Goal: Information Seeking & Learning: Find specific page/section

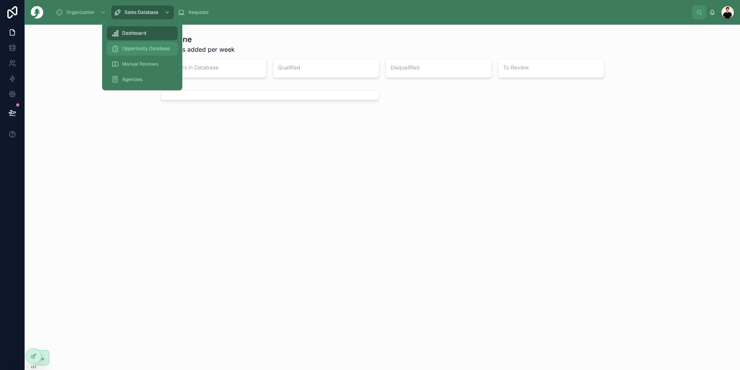
click at [136, 50] on span "Opportunity Database" at bounding box center [146, 48] width 48 height 6
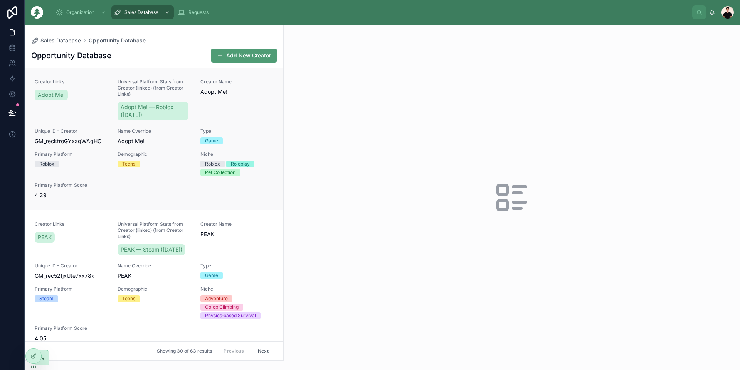
click at [146, 147] on div "Creator Links Adopt Me! Universal Platform Stats from Creator (linked) (from Cr…" at bounding box center [154, 139] width 239 height 120
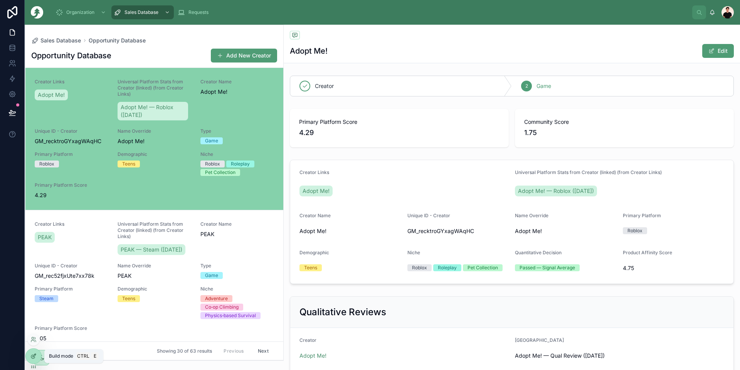
click at [29, 358] on div at bounding box center [33, 355] width 15 height 15
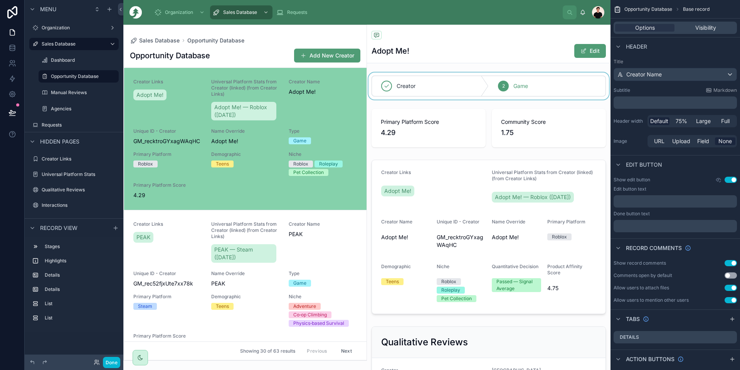
click at [385, 88] on div at bounding box center [489, 85] width 244 height 27
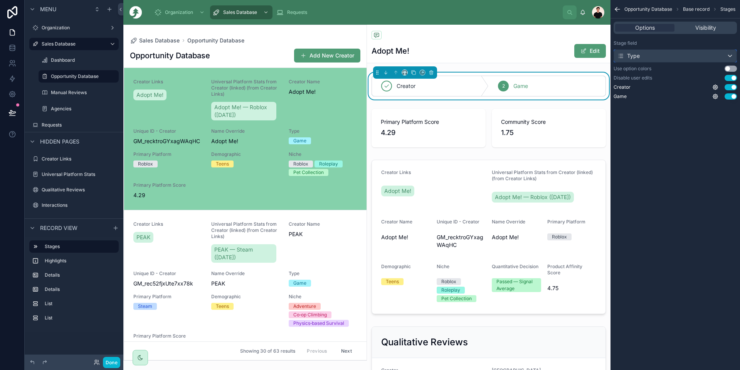
click at [664, 59] on div "Type" at bounding box center [675, 56] width 123 height 12
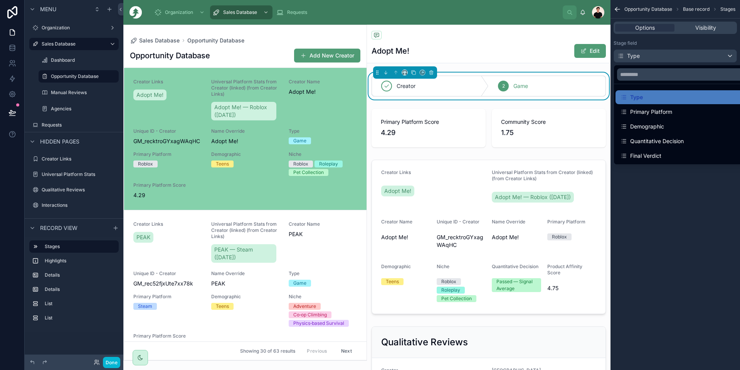
click at [664, 59] on div "scrollable content" at bounding box center [370, 185] width 740 height 370
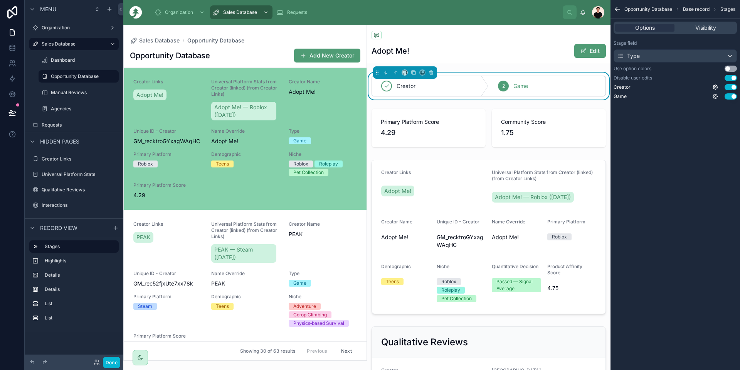
click at [617, 10] on icon "scrollable content" at bounding box center [618, 9] width 8 height 8
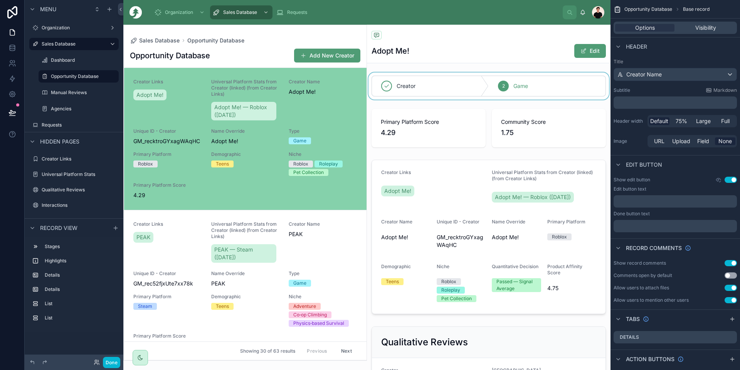
click at [469, 97] on div at bounding box center [489, 85] width 244 height 27
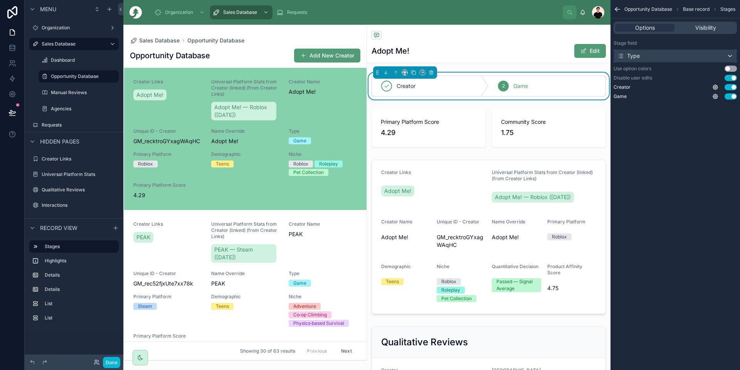
click at [644, 57] on div "Type" at bounding box center [675, 56] width 123 height 12
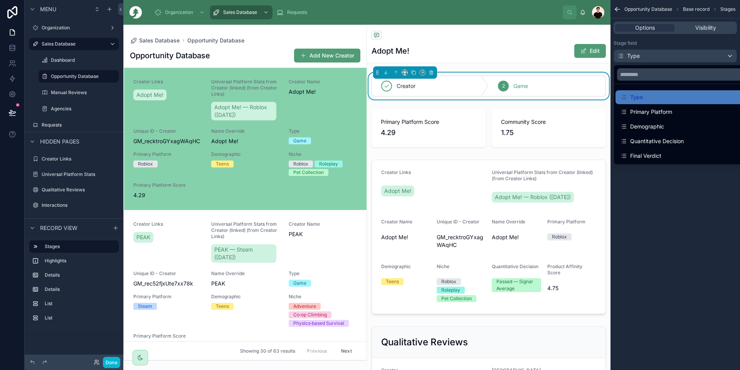
click at [643, 57] on div "scrollable content" at bounding box center [370, 185] width 740 height 370
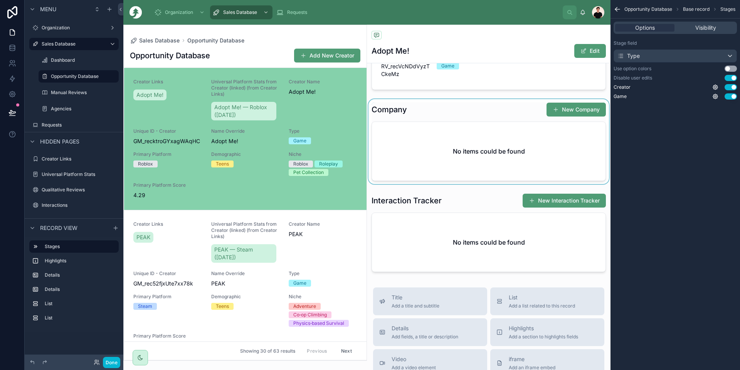
scroll to position [347, 0]
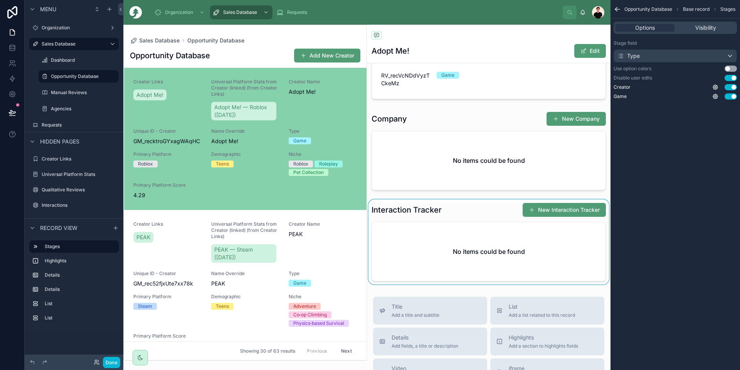
click at [477, 261] on div at bounding box center [489, 241] width 244 height 85
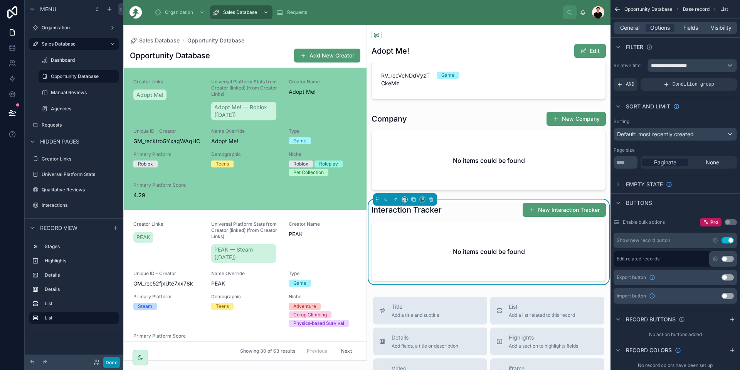
click at [112, 365] on button "Done" at bounding box center [111, 362] width 17 height 11
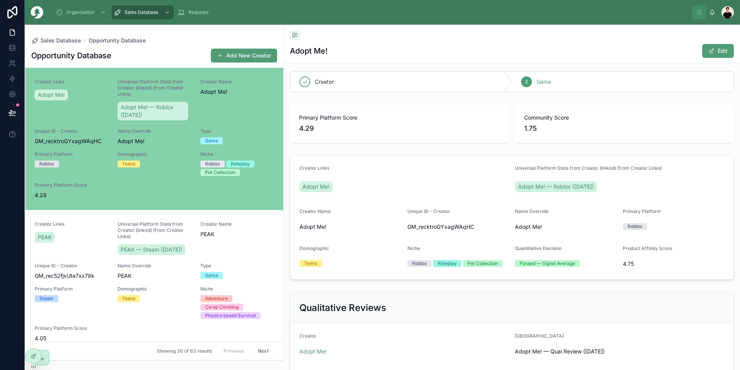
scroll to position [0, 0]
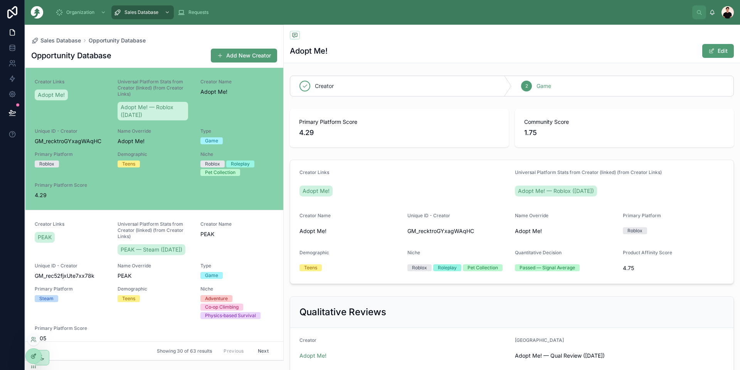
click at [33, 358] on icon at bounding box center [33, 356] width 6 height 6
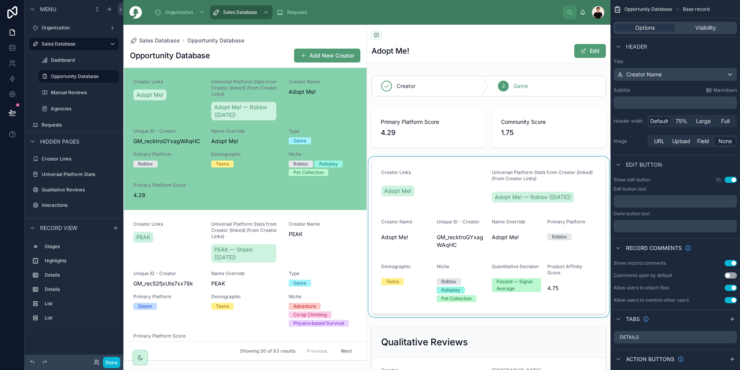
click at [424, 203] on div at bounding box center [489, 236] width 244 height 160
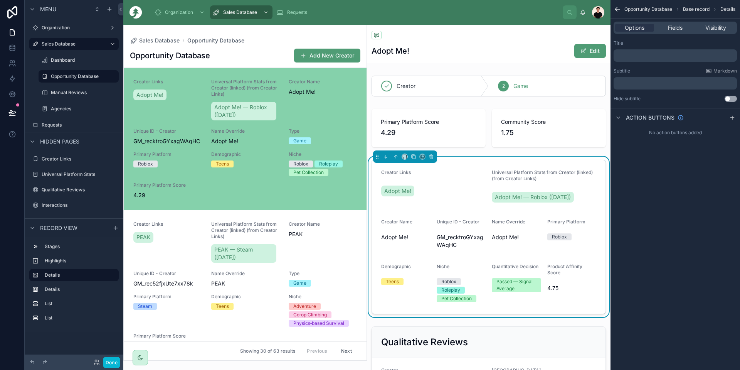
click at [630, 52] on div "﻿" at bounding box center [675, 55] width 123 height 12
click at [633, 56] on p "﻿" at bounding box center [676, 55] width 119 height 6
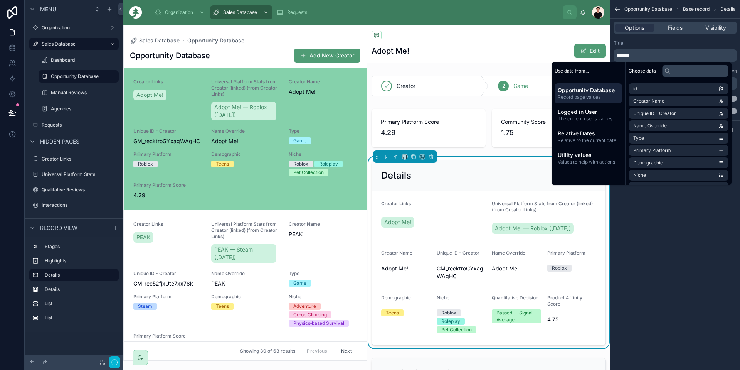
click at [634, 41] on div "Title" at bounding box center [675, 43] width 123 height 6
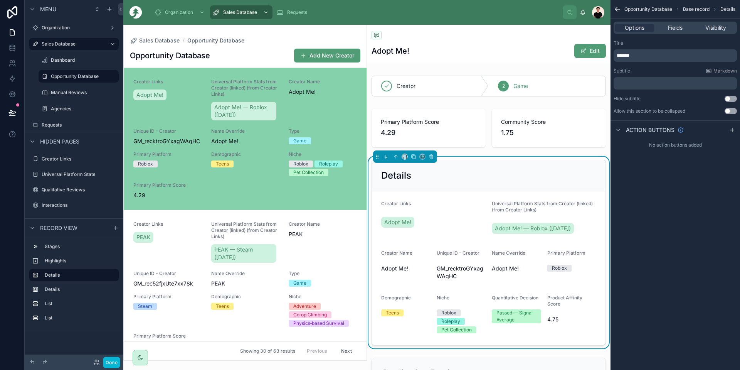
click at [617, 55] on span "*******" at bounding box center [623, 55] width 13 height 5
drag, startPoint x: 624, startPoint y: 56, endPoint x: 671, endPoint y: 63, distance: 48.4
click at [676, 55] on p "**********" at bounding box center [676, 55] width 119 height 6
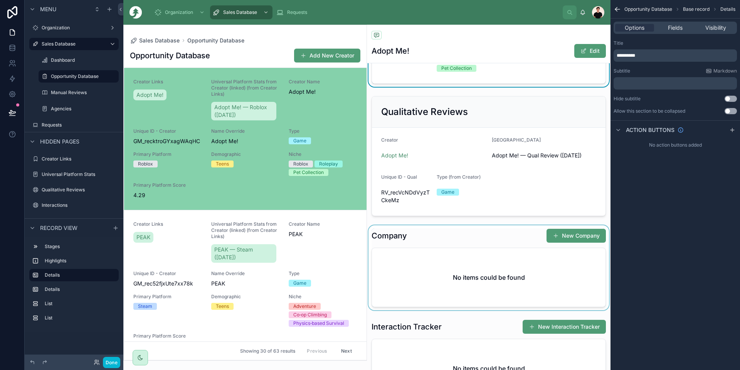
scroll to position [385, 0]
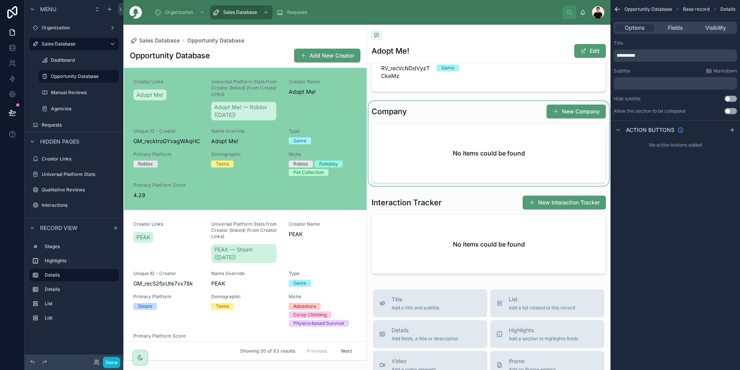
click at [438, 150] on div at bounding box center [489, 143] width 244 height 85
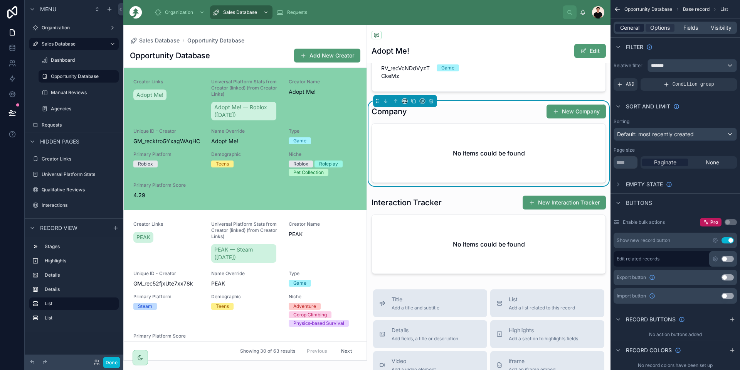
click at [634, 29] on span "General" at bounding box center [629, 28] width 19 height 8
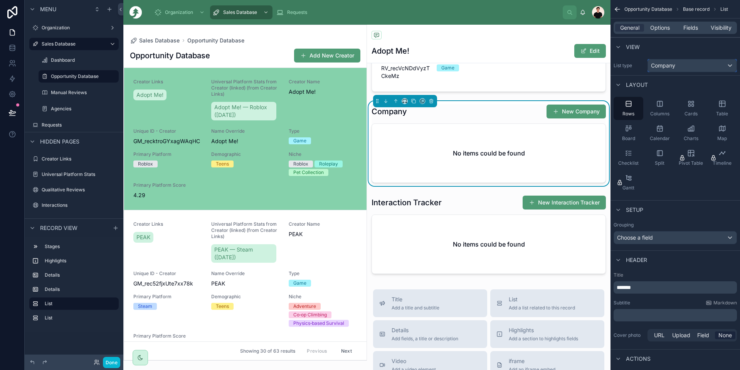
click at [653, 64] on span "Company" at bounding box center [663, 66] width 24 height 8
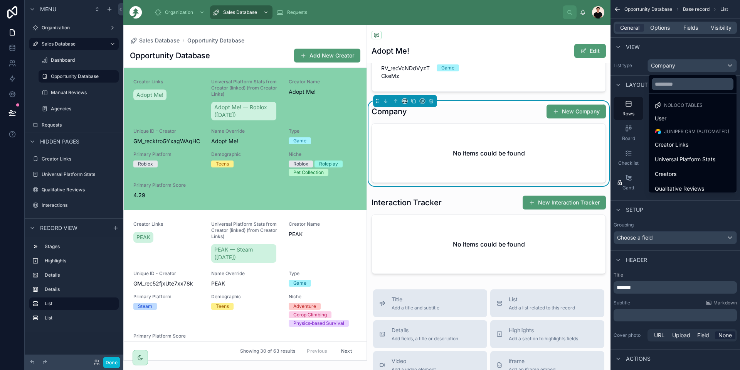
click at [653, 64] on div "scrollable content" at bounding box center [370, 185] width 740 height 370
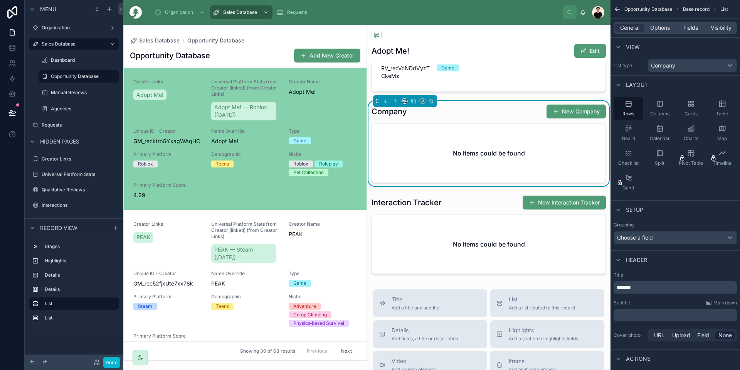
click at [622, 289] on span "*******" at bounding box center [624, 286] width 14 height 5
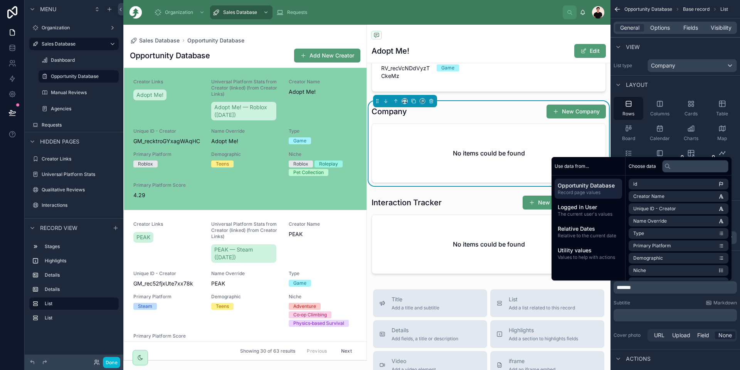
click at [618, 288] on span "*******" at bounding box center [624, 286] width 14 height 5
click at [642, 307] on div "Subtitle Markdown ﻿" at bounding box center [675, 310] width 123 height 22
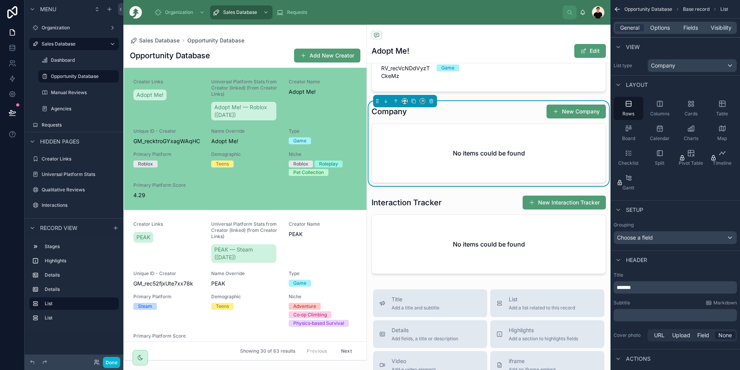
click at [619, 291] on div "*******" at bounding box center [675, 287] width 123 height 12
click at [617, 289] on span "*******" at bounding box center [624, 286] width 14 height 5
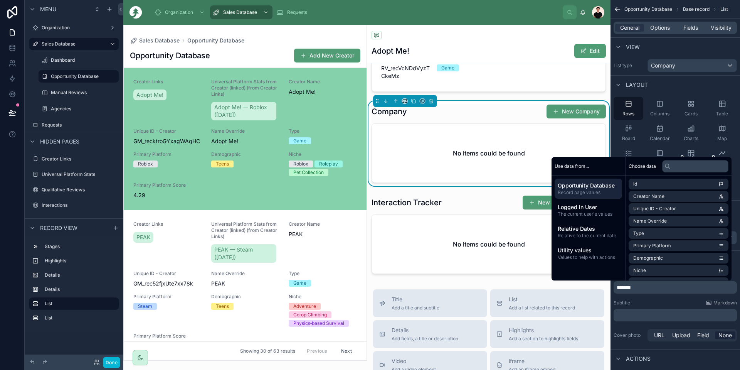
paste div "scrollable content"
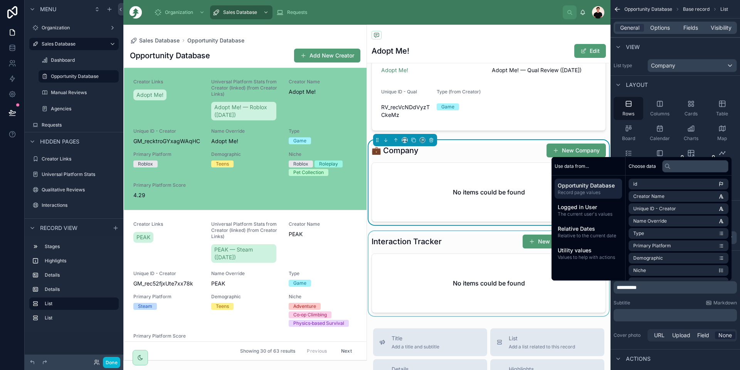
scroll to position [347, 0]
click at [621, 298] on div "**********" at bounding box center [676, 307] width 130 height 77
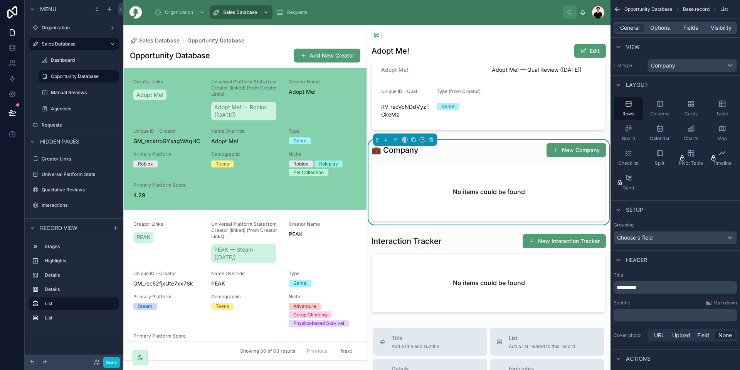
click at [433, 237] on div "Creator 2 Game Primary Platform Score 4.29 Community Score 1.75 ℹ️ Details Crea…" at bounding box center [489, 21] width 244 height 590
click at [389, 200] on div "No items could be found" at bounding box center [489, 191] width 234 height 59
click at [441, 100] on div at bounding box center [489, 70] width 244 height 126
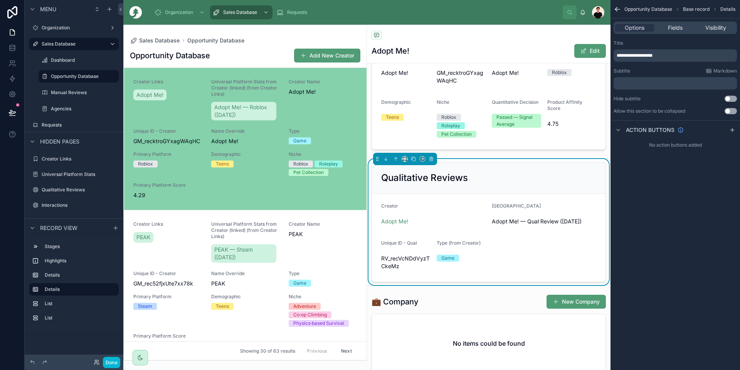
scroll to position [193, 0]
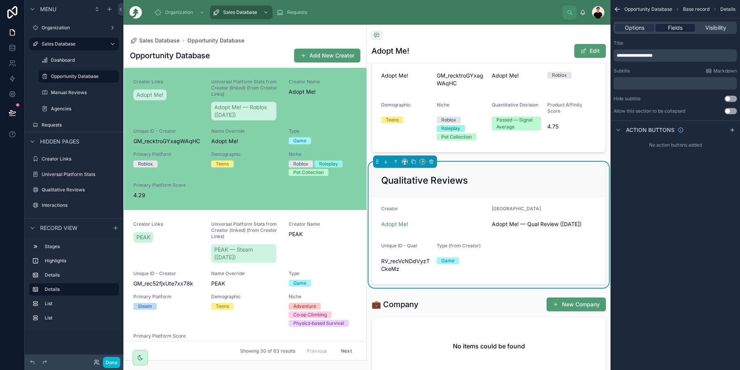
click at [672, 30] on span "Fields" at bounding box center [675, 28] width 15 height 8
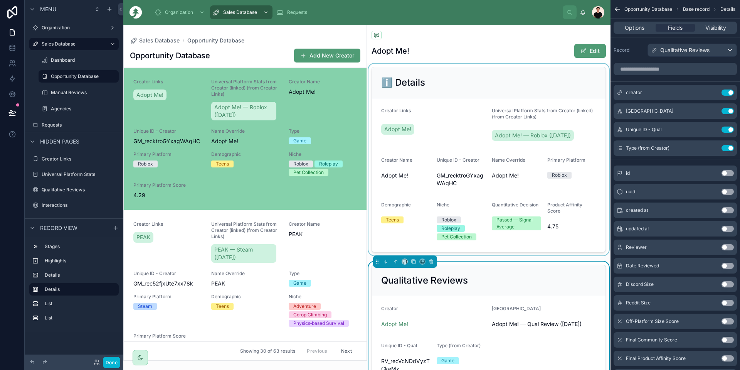
scroll to position [77, 0]
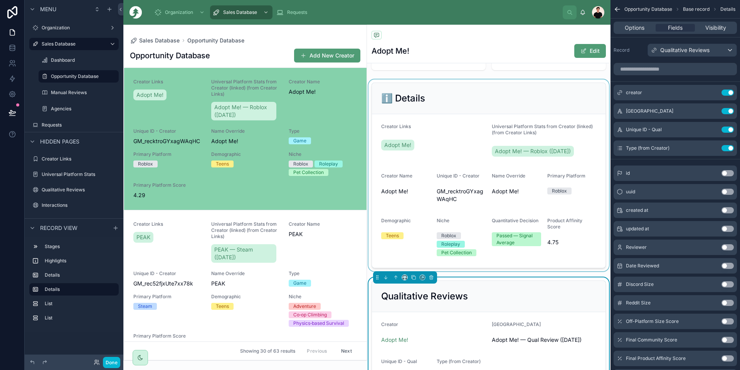
click at [504, 213] on div at bounding box center [489, 175] width 244 height 192
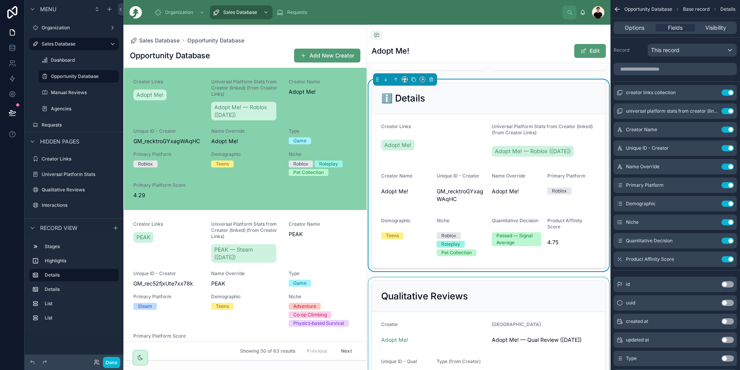
click at [431, 286] on div at bounding box center [489, 340] width 244 height 126
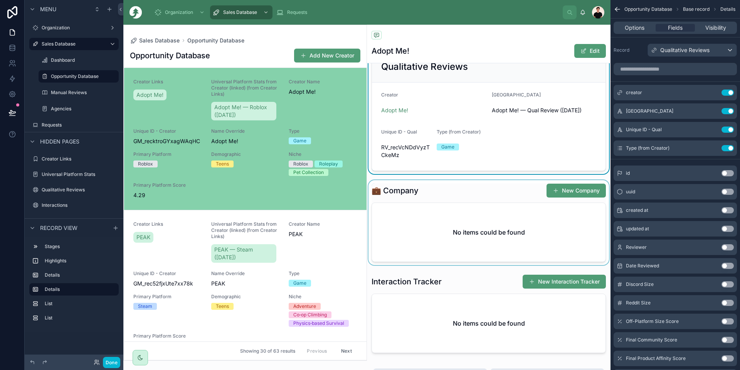
scroll to position [308, 0]
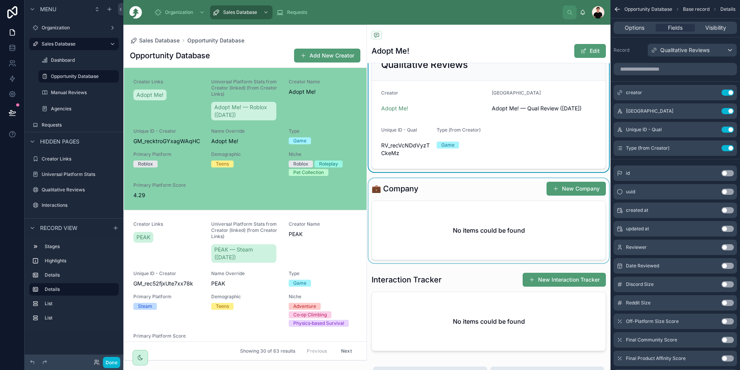
click at [470, 236] on div at bounding box center [489, 220] width 244 height 85
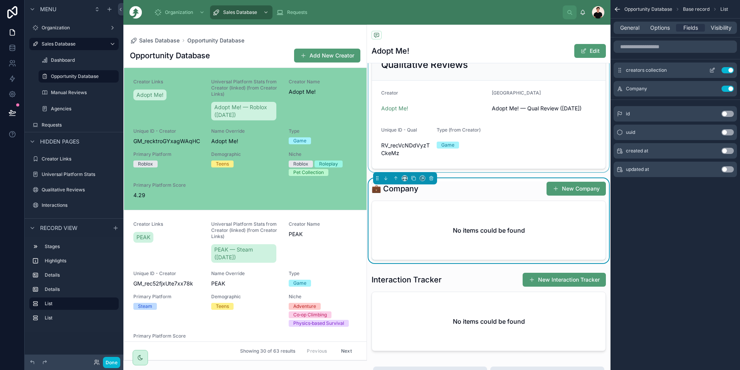
click at [729, 72] on button "Use setting" at bounding box center [728, 70] width 12 height 6
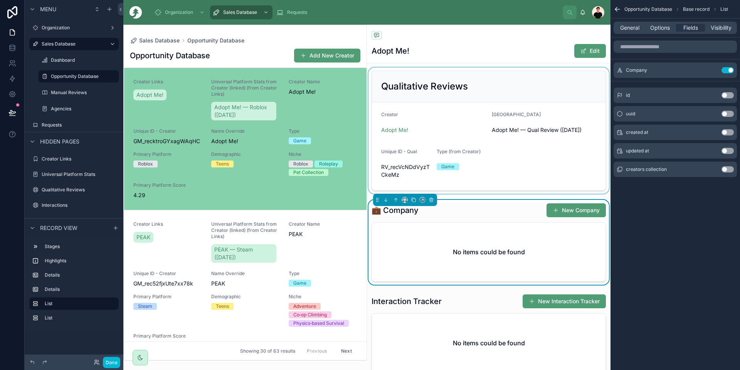
scroll to position [347, 0]
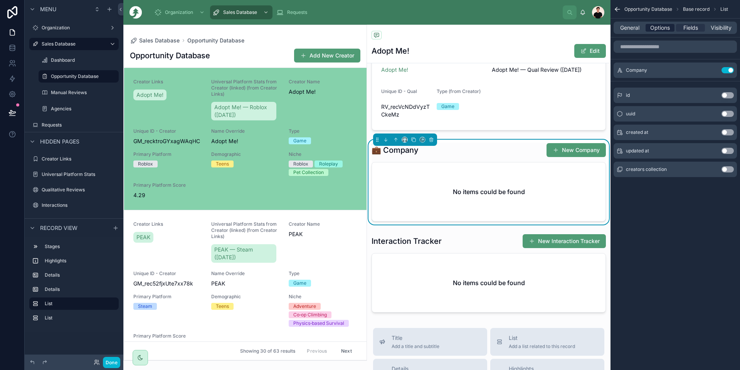
click at [662, 31] on span "Options" at bounding box center [660, 28] width 20 height 8
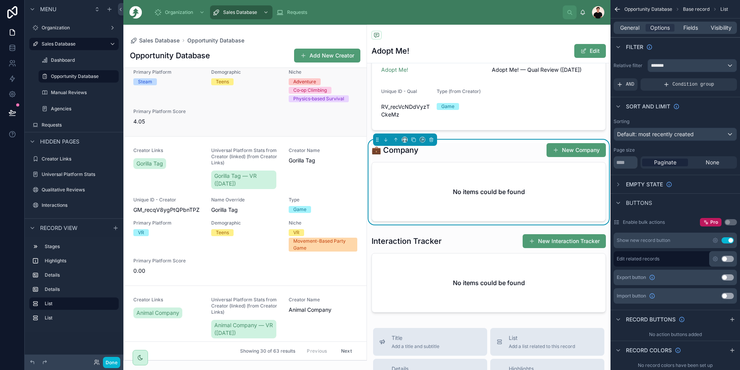
scroll to position [0, 0]
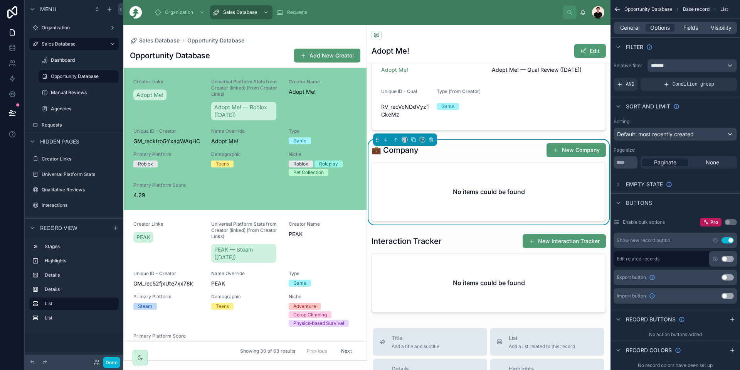
click at [248, 54] on div "Opportunity Database Add New Creator" at bounding box center [245, 55] width 230 height 15
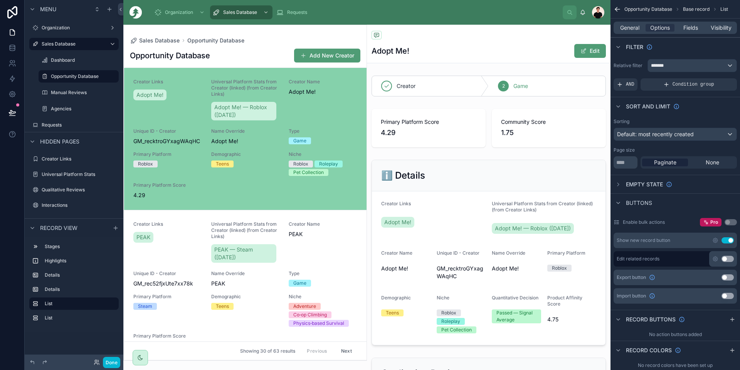
scroll to position [255, 0]
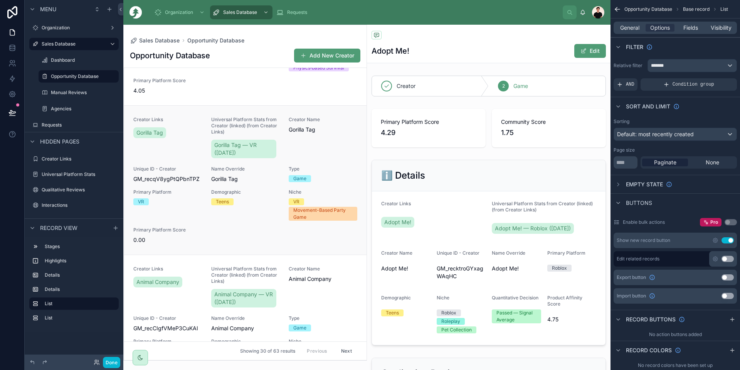
click at [357, 215] on link "Creator Links Gorilla Tag Universal Platform Stats from Creator (linked) (from …" at bounding box center [245, 179] width 242 height 149
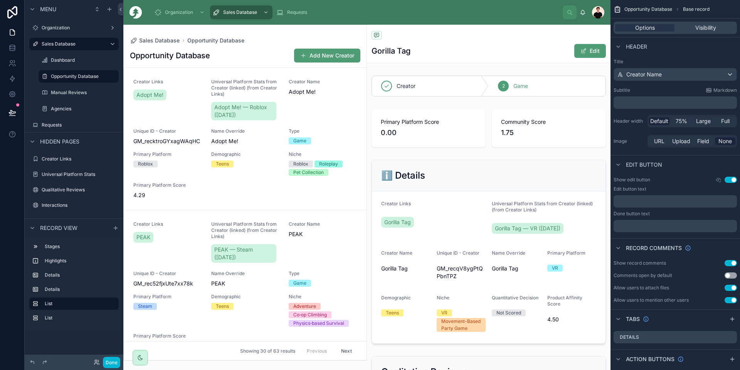
click at [173, 61] on div "Opportunity Database Add New Creator" at bounding box center [245, 55] width 230 height 15
click at [196, 53] on h1 "Opportunity Database" at bounding box center [170, 55] width 80 height 11
click at [188, 52] on h1 "Opportunity Database" at bounding box center [170, 55] width 80 height 11
click at [61, 74] on label "Opportunity Database" at bounding box center [77, 76] width 52 height 6
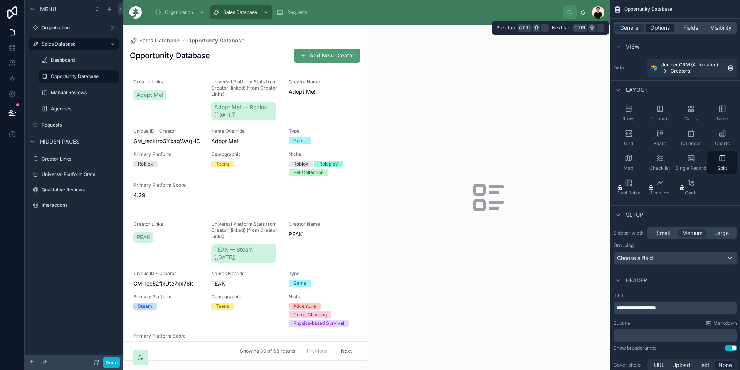
click at [663, 29] on span "Options" at bounding box center [660, 28] width 20 height 8
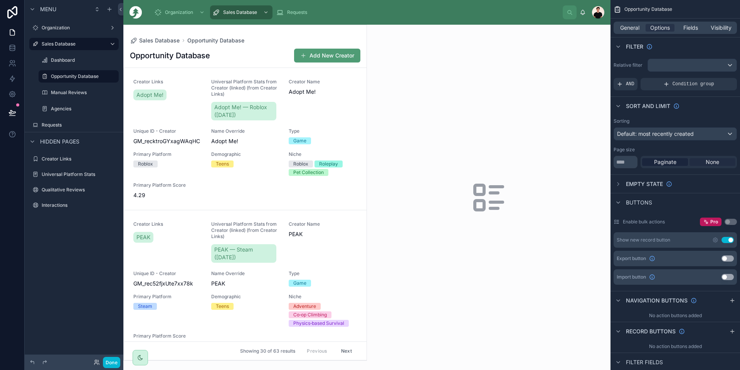
click at [708, 162] on span "None" at bounding box center [712, 162] width 13 height 8
click at [728, 258] on button "Use setting" at bounding box center [728, 258] width 12 height 6
click at [730, 276] on button "Use setting" at bounding box center [728, 277] width 12 height 6
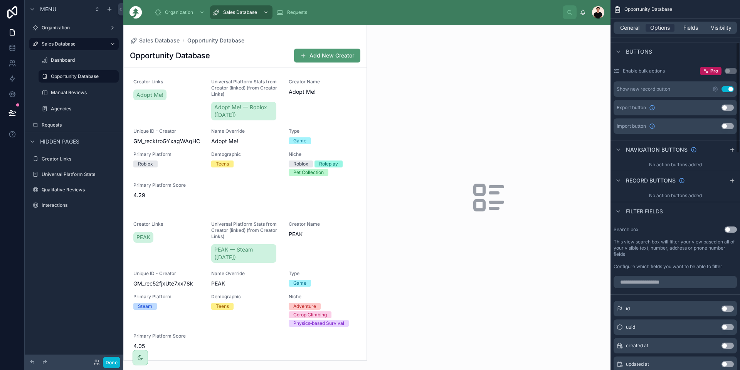
scroll to position [154, 0]
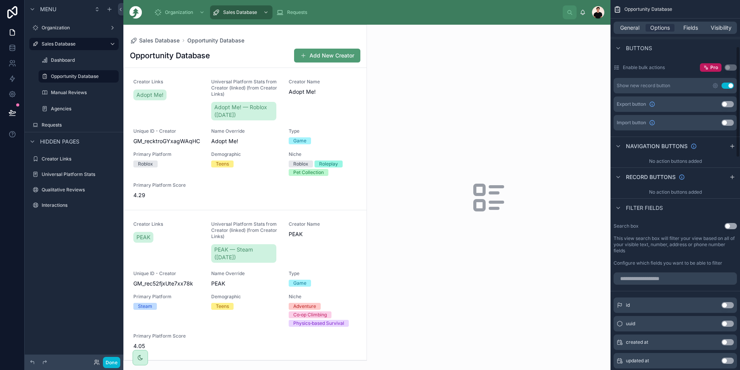
click at [732, 227] on button "Use setting" at bounding box center [731, 226] width 12 height 6
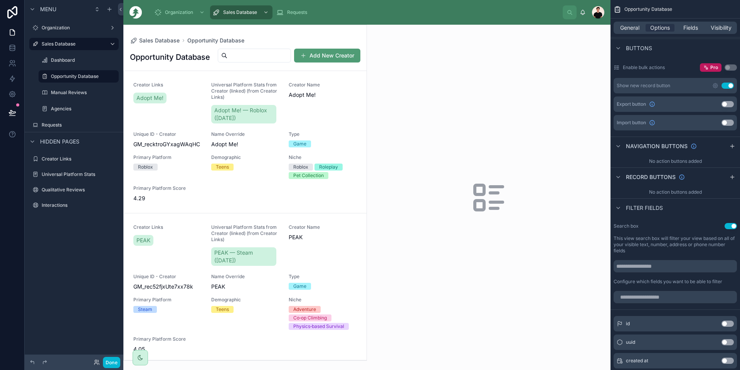
click at [286, 55] on input "text" at bounding box center [258, 55] width 63 height 11
click at [661, 266] on input "scrollable content" at bounding box center [675, 266] width 123 height 12
click at [644, 297] on input "scrollable content" at bounding box center [675, 297] width 123 height 12
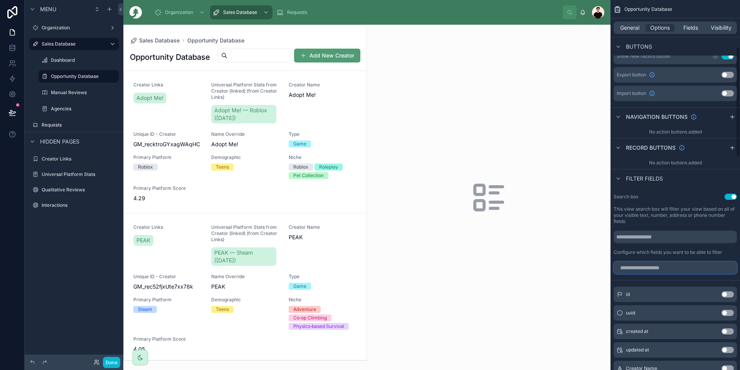
scroll to position [308, 0]
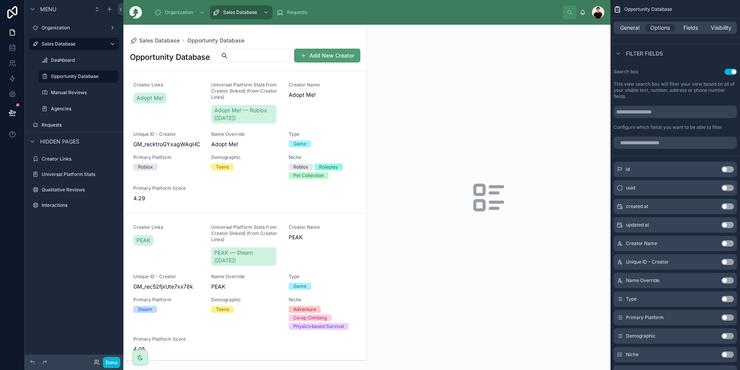
click at [725, 244] on button "Use setting" at bounding box center [728, 243] width 12 height 6
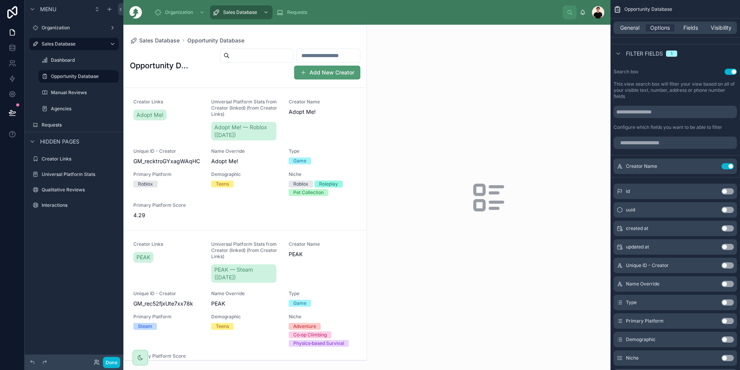
click at [284, 58] on input "text" at bounding box center [261, 55] width 63 height 11
click at [732, 166] on button "Use setting" at bounding box center [728, 166] width 12 height 6
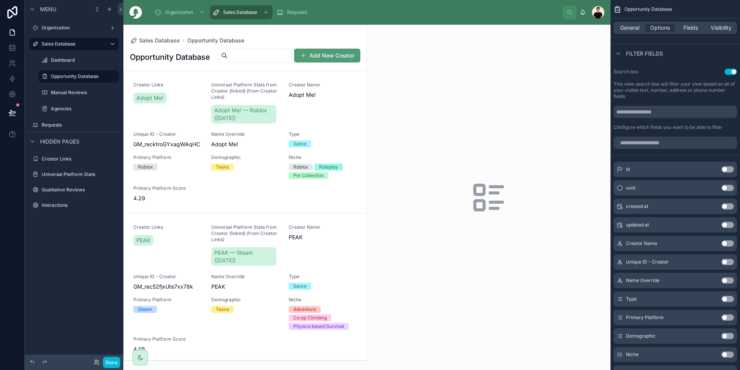
click at [291, 56] on input "text" at bounding box center [258, 55] width 63 height 11
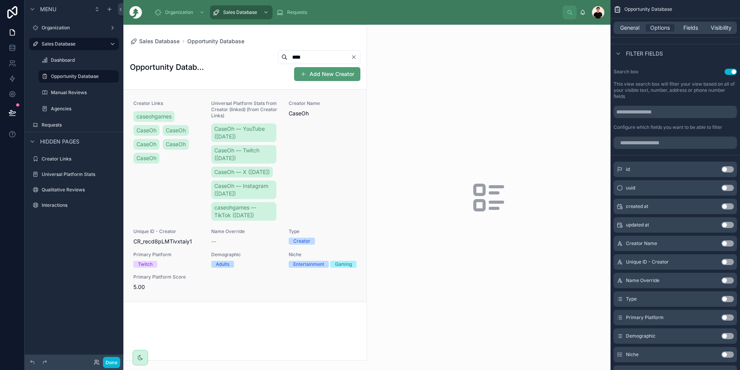
type input "****"
click at [340, 141] on div "Creator Name CaseOh" at bounding box center [323, 161] width 69 height 122
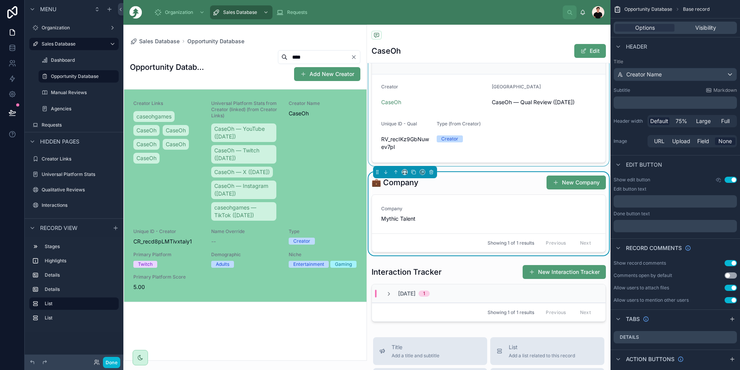
scroll to position [385, 0]
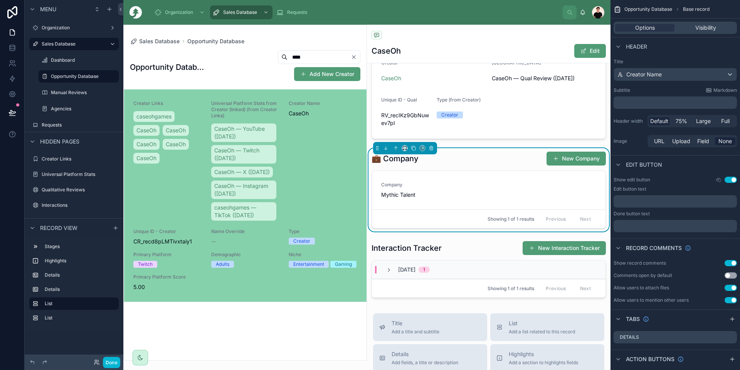
click at [460, 166] on div "💼 Company New Company" at bounding box center [489, 158] width 234 height 15
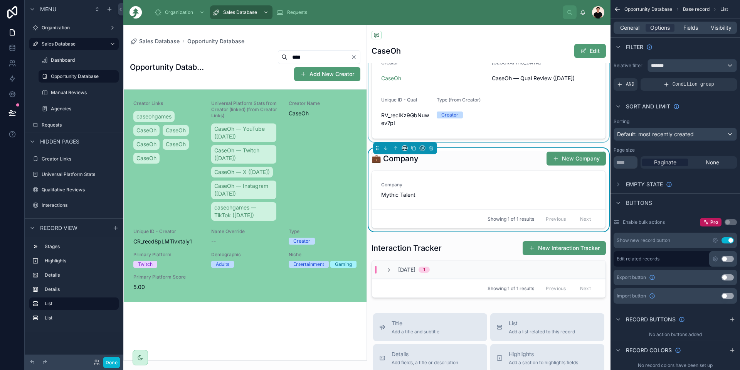
click at [471, 128] on div at bounding box center [489, 79] width 244 height 126
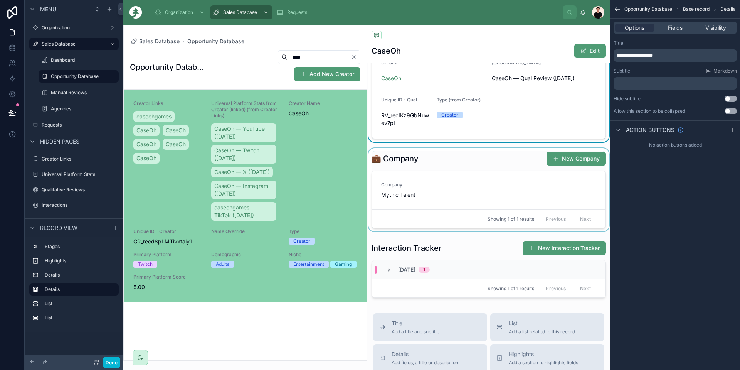
click at [467, 172] on div at bounding box center [489, 189] width 244 height 83
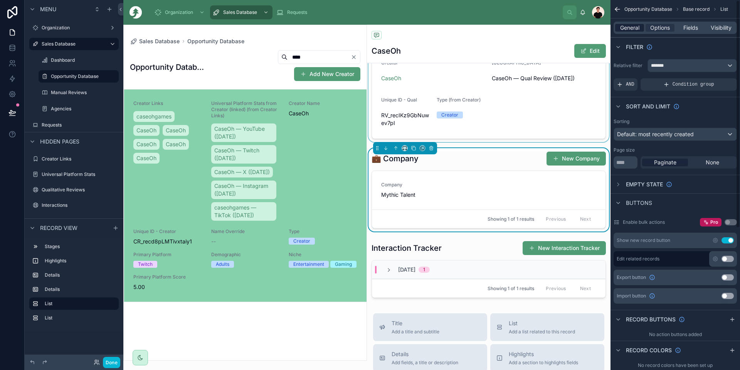
click at [628, 31] on span "General" at bounding box center [629, 28] width 19 height 8
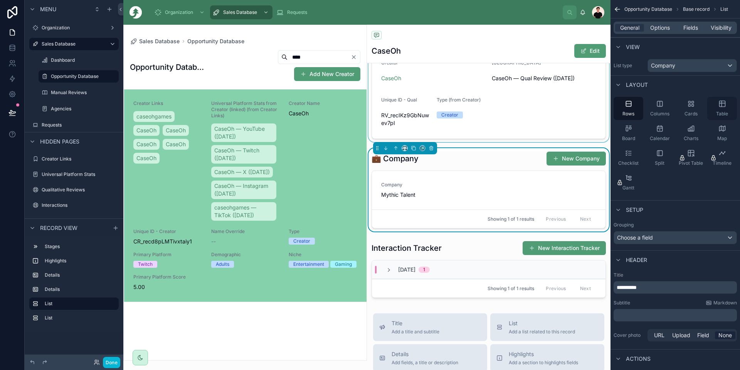
click at [720, 111] on span "Table" at bounding box center [722, 114] width 12 height 6
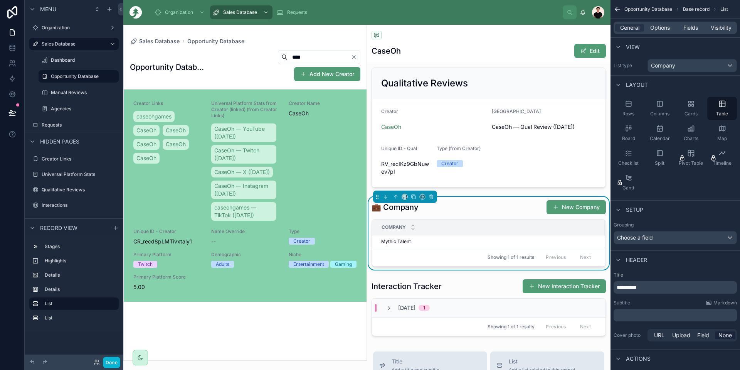
scroll to position [347, 0]
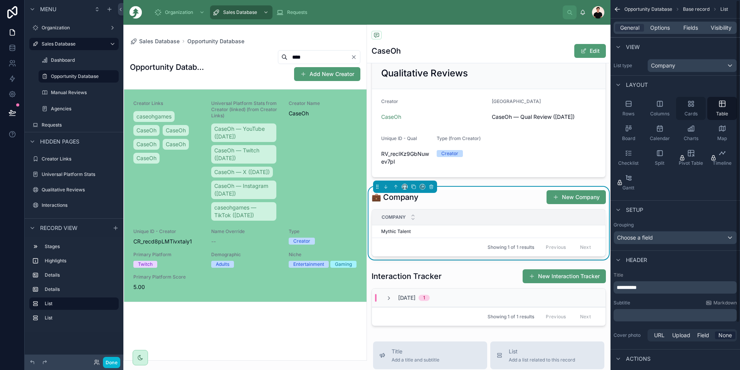
click at [683, 114] on div "Cards" at bounding box center [691, 108] width 30 height 23
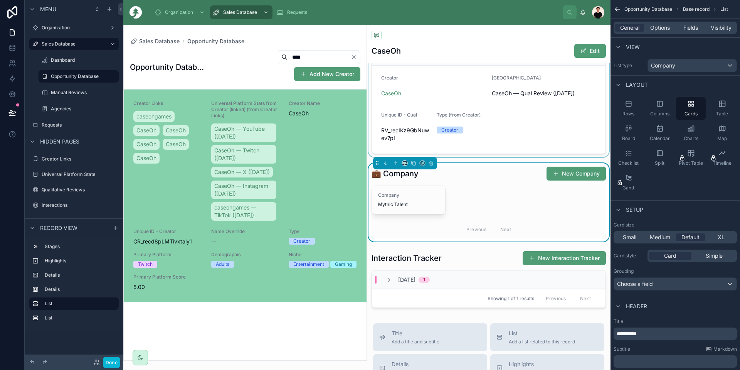
scroll to position [385, 0]
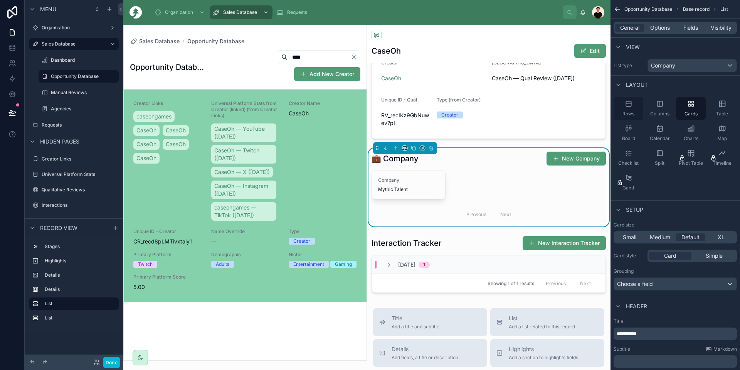
click at [637, 107] on div "Rows" at bounding box center [629, 108] width 30 height 23
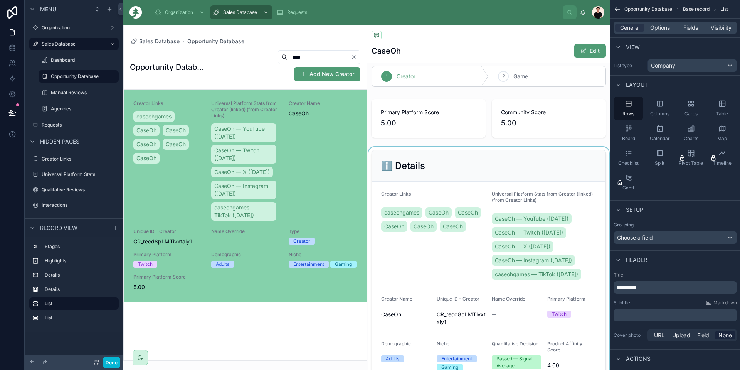
scroll to position [0, 0]
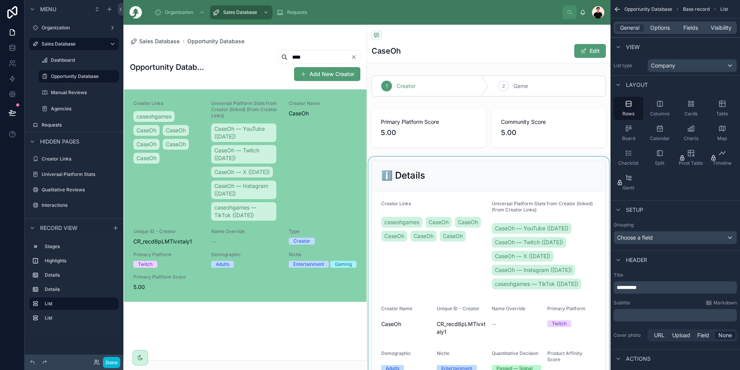
click at [463, 176] on div at bounding box center [489, 275] width 244 height 239
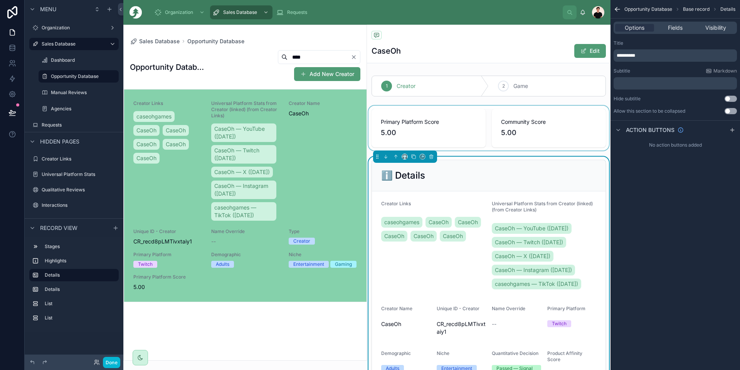
click at [466, 138] on div at bounding box center [489, 128] width 244 height 45
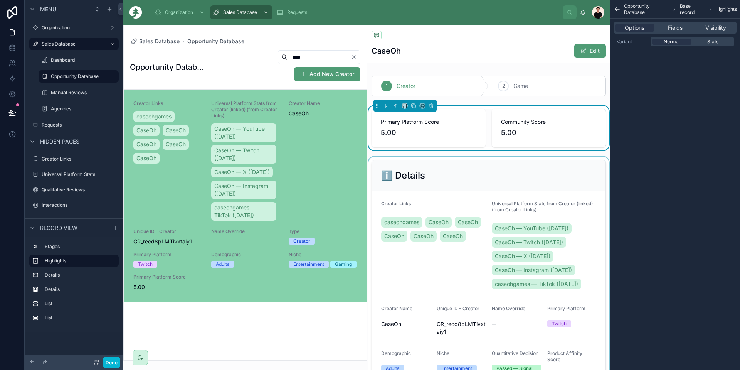
click at [436, 121] on span "Primary Platform Score" at bounding box center [429, 122] width 96 height 8
click at [670, 26] on span "Fields" at bounding box center [675, 28] width 15 height 8
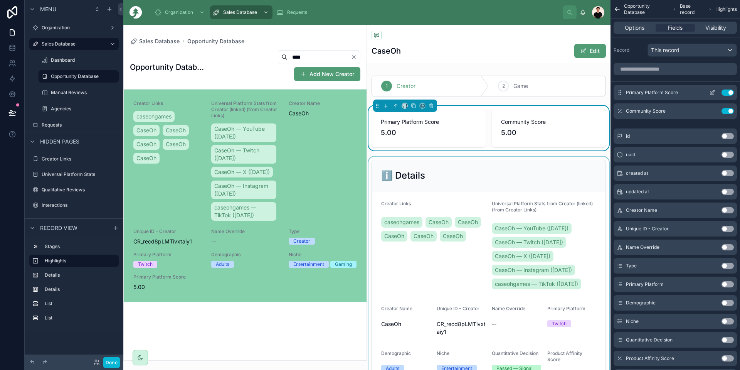
click at [726, 91] on button "Use setting" at bounding box center [728, 92] width 12 height 6
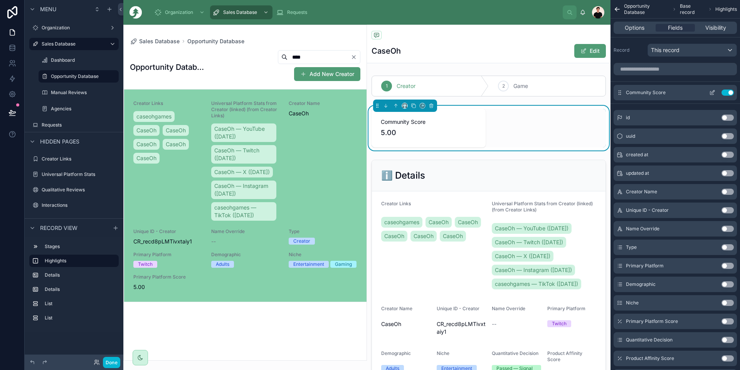
click at [730, 93] on button "Use setting" at bounding box center [728, 92] width 12 height 6
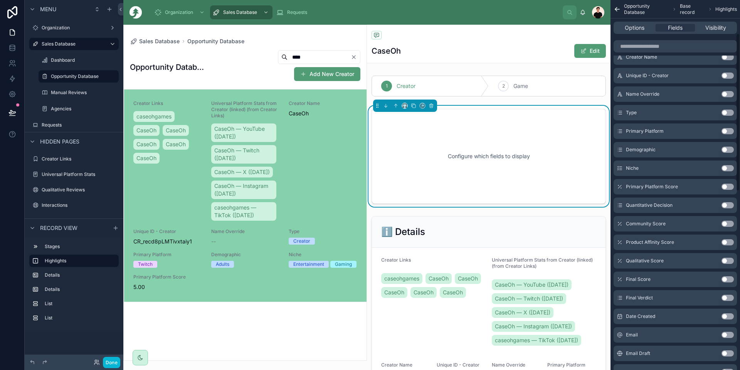
scroll to position [116, 0]
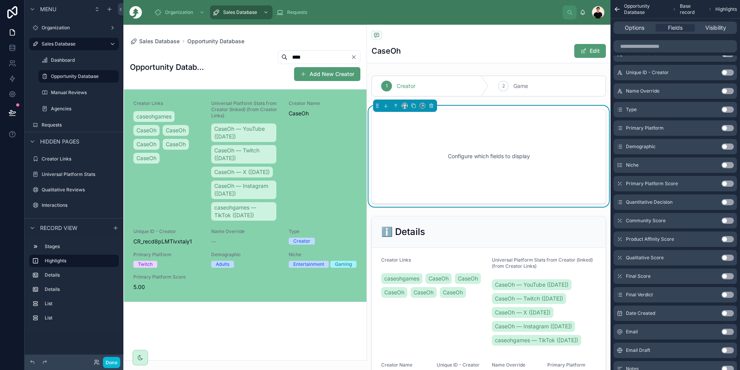
click at [727, 257] on button "Use setting" at bounding box center [728, 257] width 12 height 6
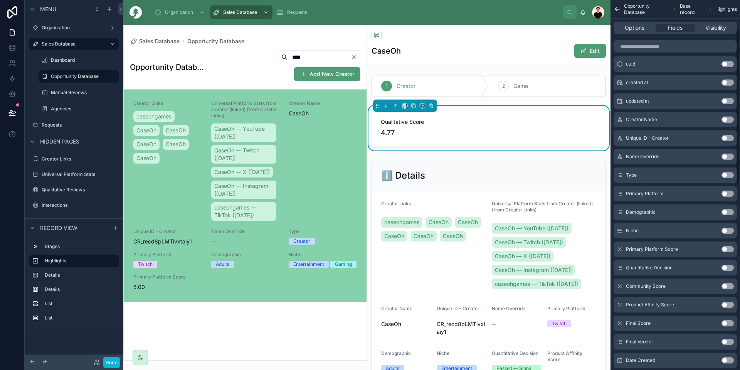
scroll to position [77, 0]
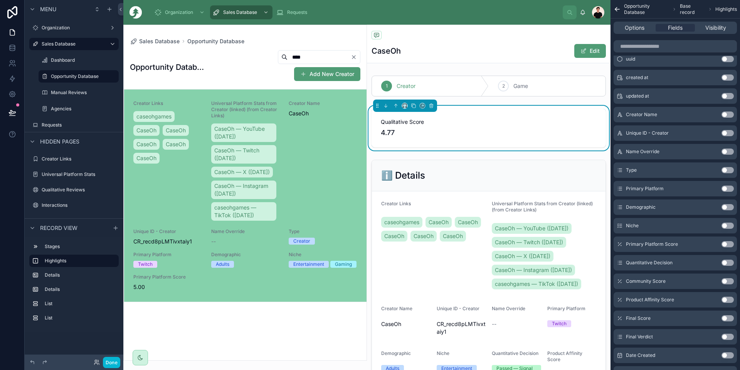
click at [729, 247] on div "Primary Platform Score Use setting" at bounding box center [675, 243] width 123 height 15
click at [728, 247] on button "Use setting" at bounding box center [728, 244] width 12 height 6
click at [725, 264] on button "Use setting" at bounding box center [728, 262] width 12 height 6
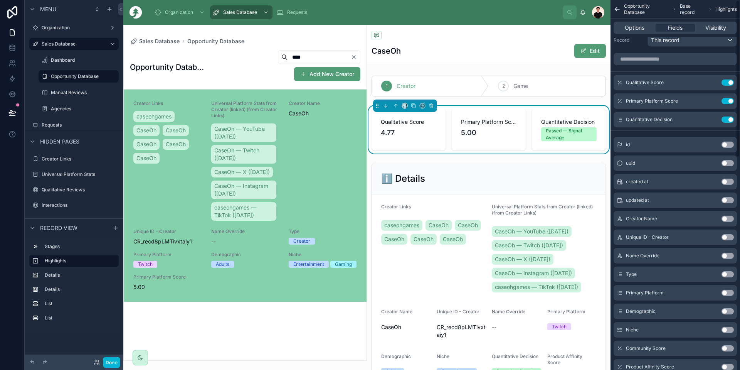
scroll to position [0, 0]
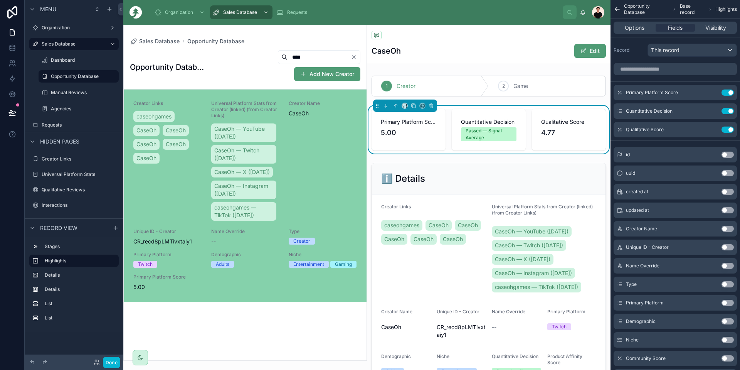
click at [412, 143] on div "Primary Platform Score 5.00" at bounding box center [409, 130] width 74 height 42
click at [642, 30] on span "Options" at bounding box center [635, 28] width 20 height 8
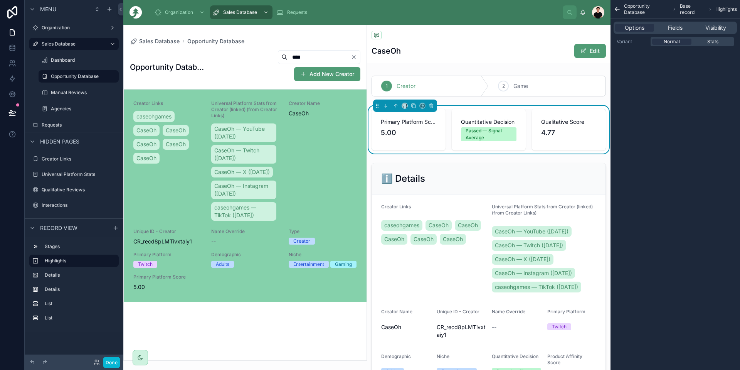
click at [414, 137] on span "5.00" at bounding box center [409, 132] width 56 height 11
click at [671, 31] on span "Fields" at bounding box center [675, 28] width 15 height 8
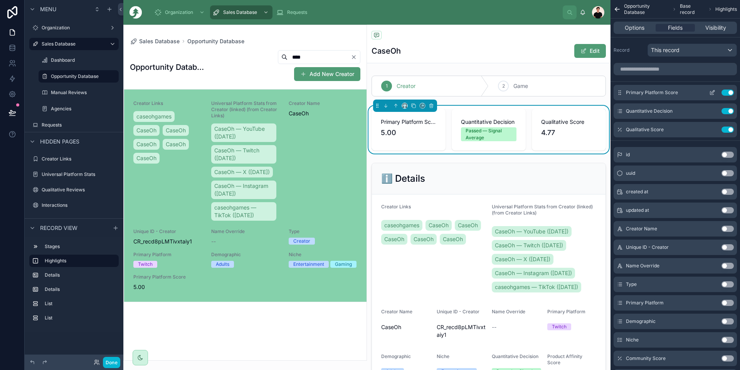
click at [710, 93] on icon "scrollable content" at bounding box center [711, 92] width 3 height 3
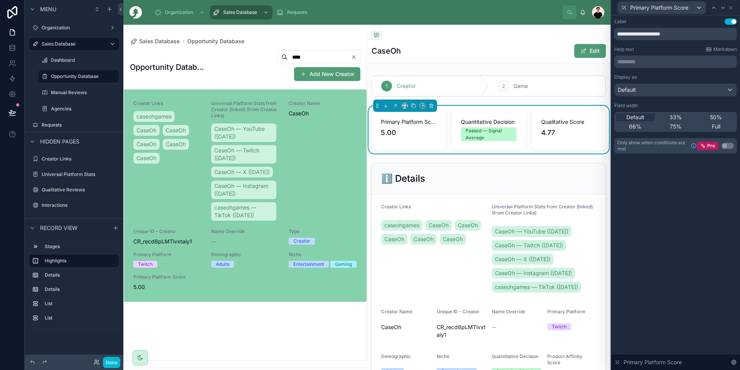
click at [659, 40] on div "**********" at bounding box center [675, 86] width 123 height 135
click at [661, 37] on input "**********" at bounding box center [675, 34] width 123 height 12
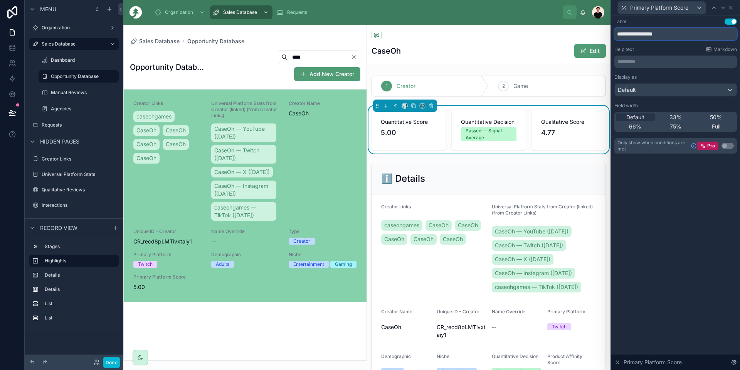
type input "**********"
click at [513, 124] on div "Quantitative Decision Passed — Signal Average" at bounding box center [489, 130] width 74 height 42
click at [730, 8] on icon at bounding box center [730, 7] width 3 height 3
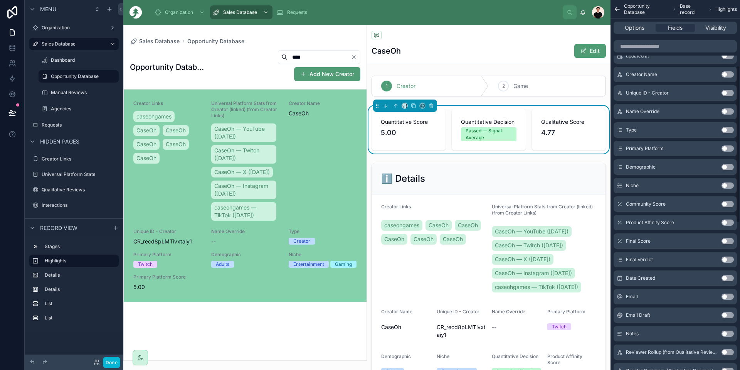
click at [728, 240] on button "Use setting" at bounding box center [728, 241] width 12 height 6
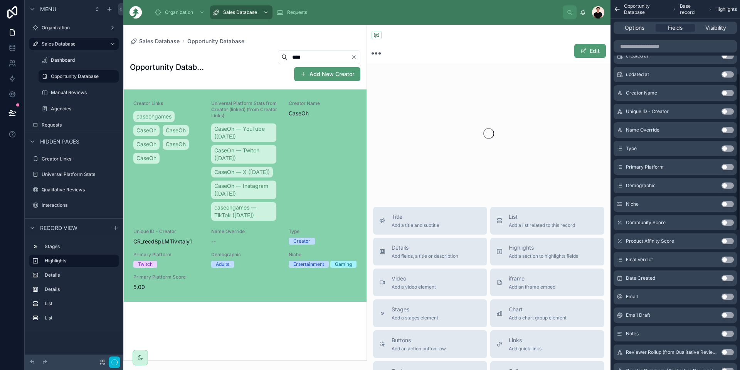
scroll to position [173, 0]
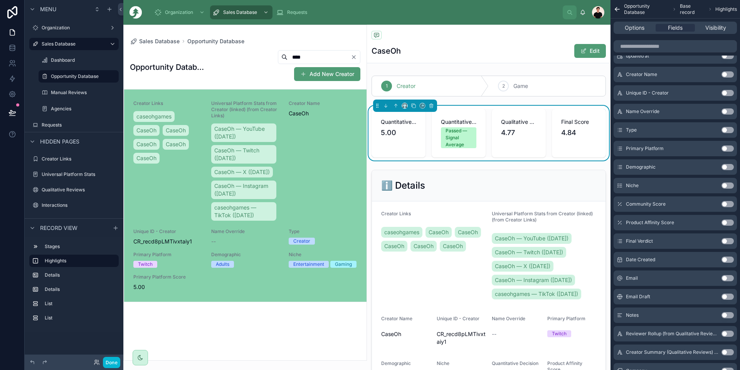
click at [523, 145] on div "Qualitative Score 4.77" at bounding box center [519, 133] width 54 height 49
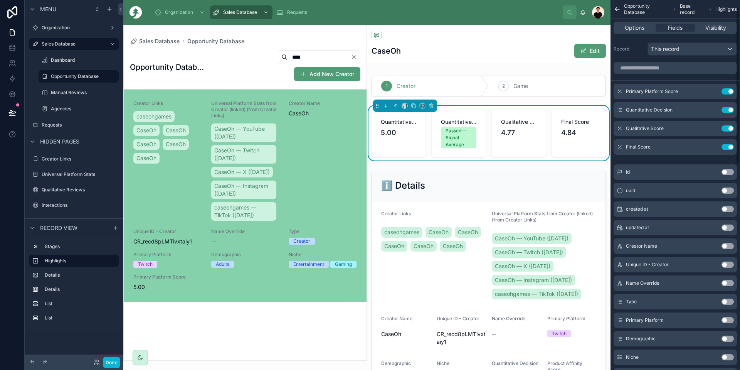
scroll to position [0, 0]
click at [729, 130] on button "Use setting" at bounding box center [728, 129] width 12 height 6
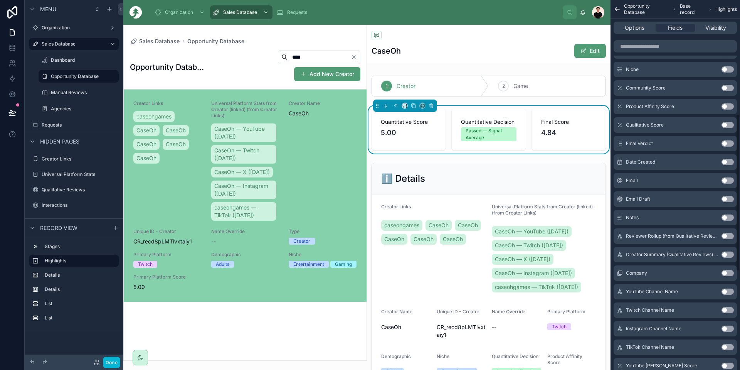
scroll to position [267, 0]
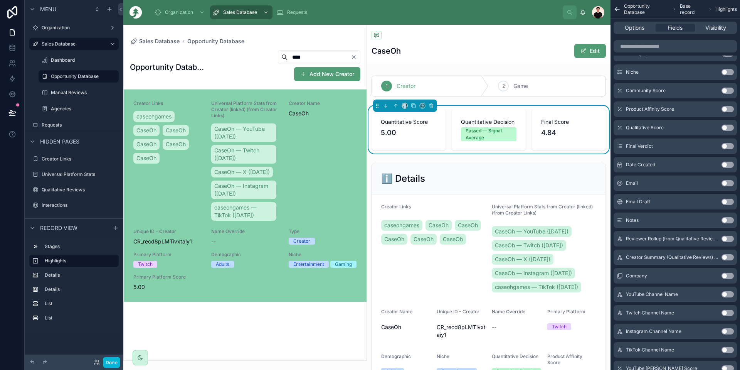
drag, startPoint x: 724, startPoint y: 128, endPoint x: 719, endPoint y: 130, distance: 5.4
click at [724, 128] on button "Use setting" at bounding box center [728, 127] width 12 height 6
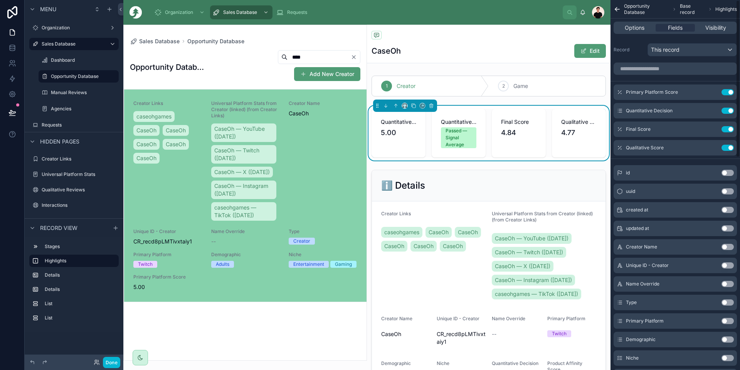
scroll to position [0, 0]
click at [632, 147] on span "Final Score" at bounding box center [638, 148] width 25 height 6
click at [713, 150] on icon "scrollable content" at bounding box center [711, 148] width 3 height 3
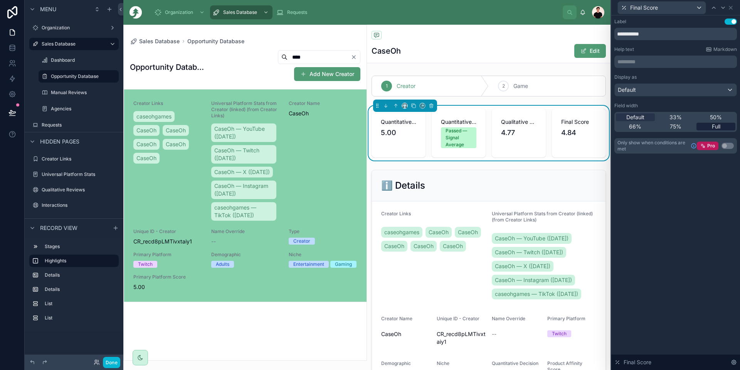
click at [718, 127] on span "Full" at bounding box center [716, 127] width 8 height 8
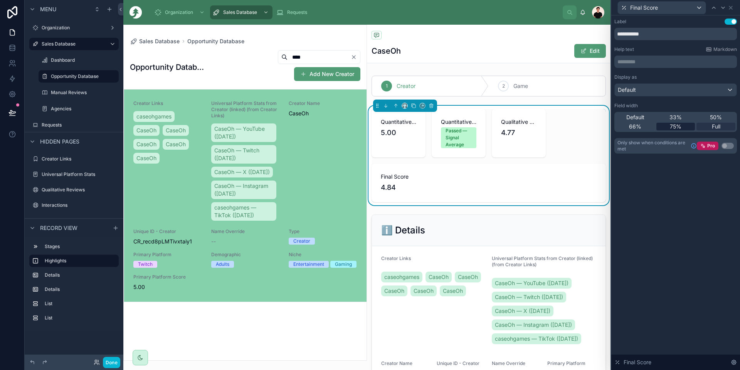
click at [681, 130] on span "75%" at bounding box center [676, 127] width 12 height 8
click at [715, 128] on span "Full" at bounding box center [716, 127] width 8 height 8
click at [733, 6] on icon at bounding box center [731, 8] width 6 height 6
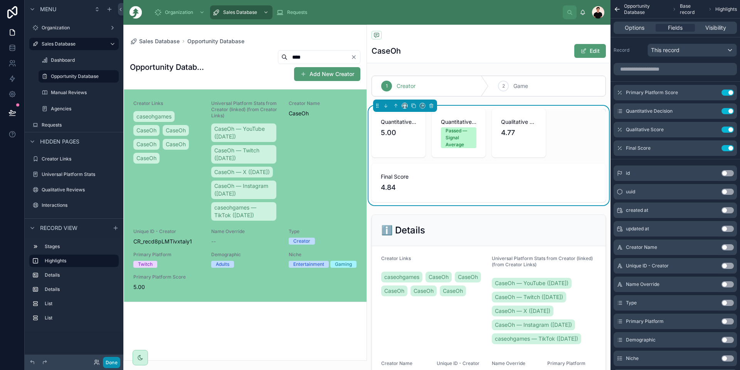
click at [111, 361] on button "Done" at bounding box center [111, 362] width 17 height 11
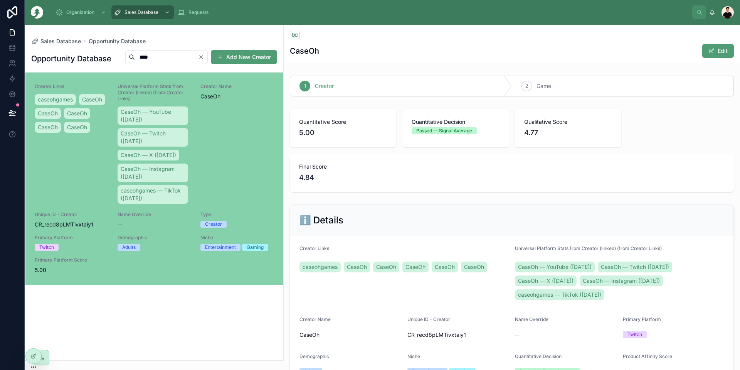
click at [321, 195] on div "Quantitative Score 5.00 Quantitative Decision Passed — Signal Average Qualitati…" at bounding box center [512, 150] width 456 height 89
click at [246, 179] on div "Creator Name CaseOh" at bounding box center [237, 144] width 74 height 122
click at [32, 359] on div at bounding box center [33, 355] width 15 height 15
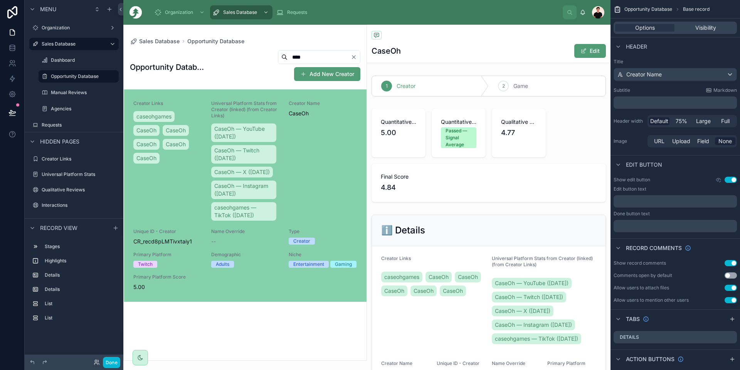
click at [215, 57] on div at bounding box center [245, 192] width 243 height 335
click at [71, 77] on label "Opportunity Database" at bounding box center [77, 76] width 52 height 6
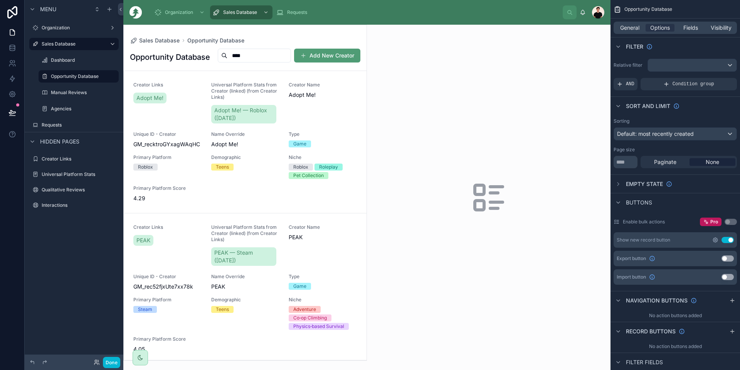
click at [714, 242] on icon "scrollable content" at bounding box center [715, 239] width 5 height 5
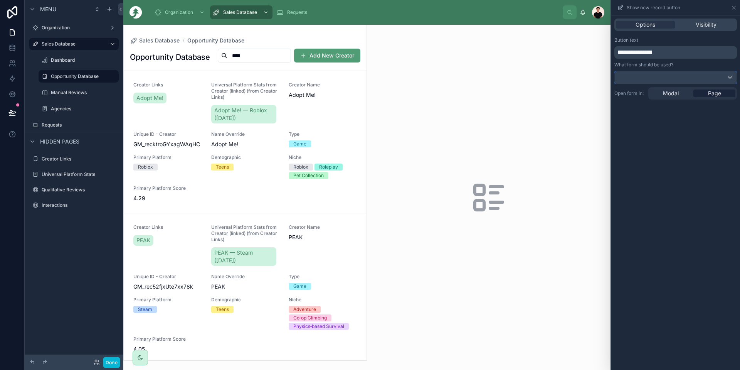
click at [670, 76] on div at bounding box center [676, 77] width 122 height 12
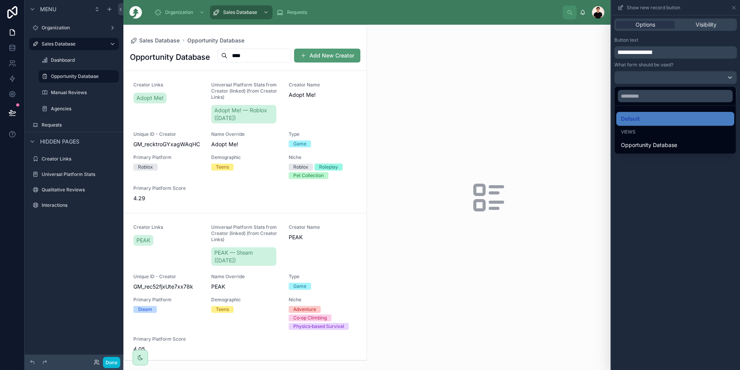
click at [670, 76] on div at bounding box center [675, 185] width 129 height 370
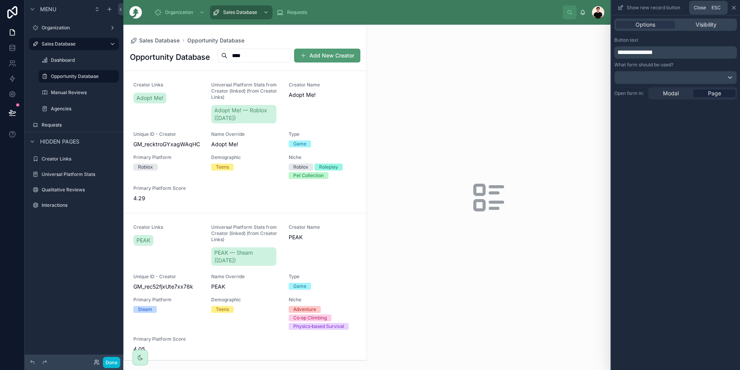
click at [733, 7] on icon at bounding box center [733, 7] width 3 height 3
